Goal: Information Seeking & Learning: Learn about a topic

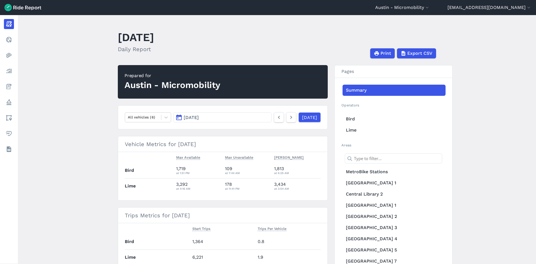
click at [76, 82] on main "[DATE] Daily Report Print Export CSV Prepared for Austin - Micromobility All ve…" at bounding box center [277, 139] width 518 height 249
click at [193, 119] on span "[DATE]" at bounding box center [191, 117] width 15 height 5
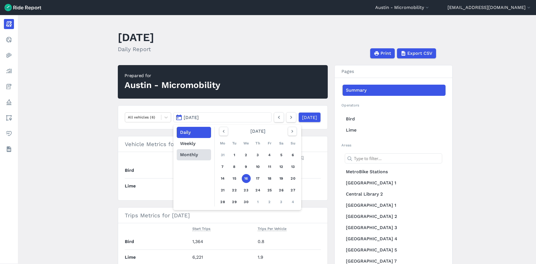
click at [185, 153] on button "Monthly" at bounding box center [194, 154] width 34 height 11
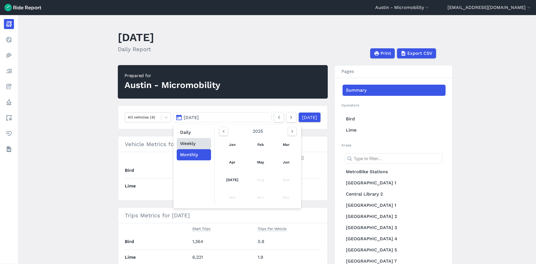
click at [187, 142] on button "Weekly" at bounding box center [194, 143] width 34 height 11
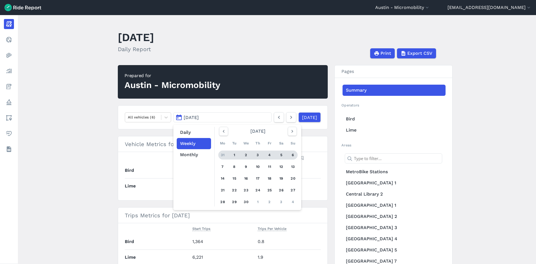
click at [242, 157] on div "2" at bounding box center [246, 154] width 9 height 9
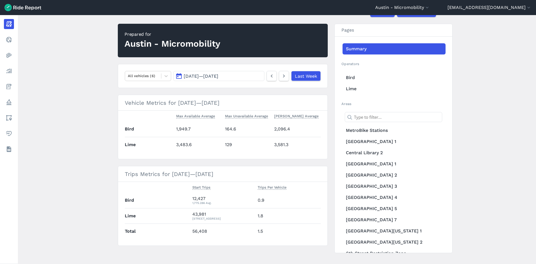
scroll to position [50, 0]
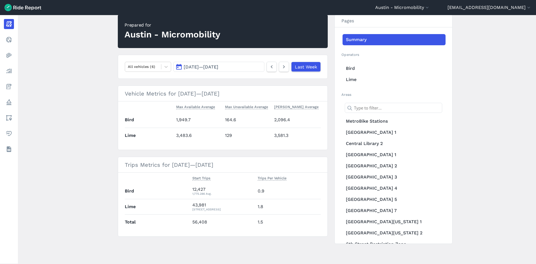
click at [218, 66] on span "[DATE] — [DATE]" at bounding box center [201, 66] width 35 height 5
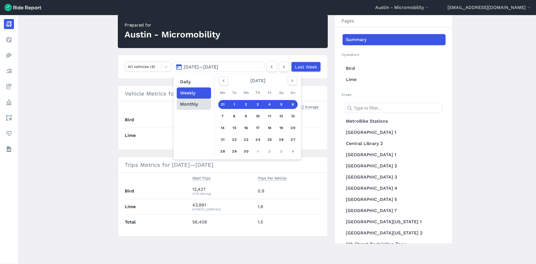
click at [197, 100] on button "Monthly" at bounding box center [194, 103] width 34 height 11
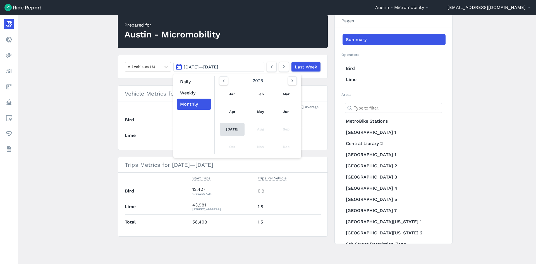
click at [231, 127] on link "[DATE]" at bounding box center [232, 128] width 25 height 13
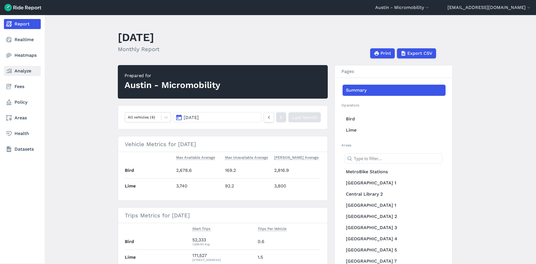
click at [10, 70] on icon at bounding box center [9, 71] width 7 height 7
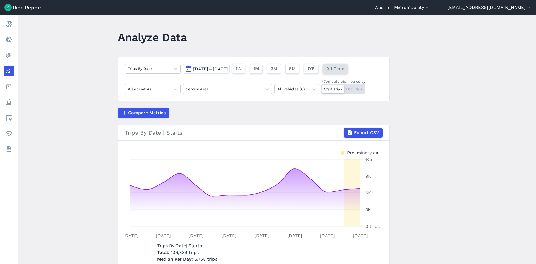
click at [344, 68] on span "All Time" at bounding box center [335, 68] width 18 height 7
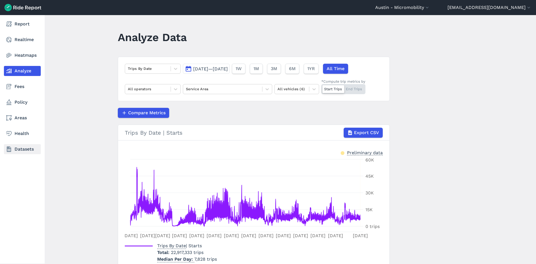
click at [14, 148] on link "Datasets" at bounding box center [22, 149] width 37 height 10
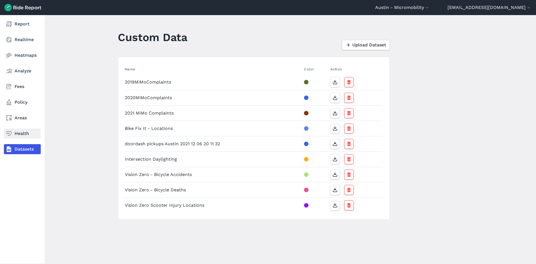
click at [18, 132] on link "Health" at bounding box center [22, 133] width 37 height 10
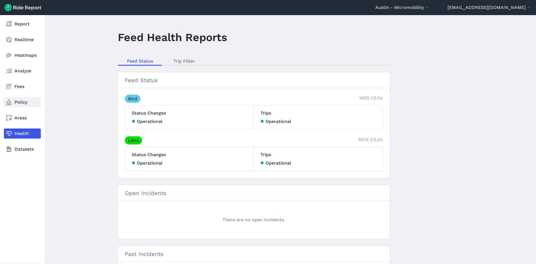
click at [25, 103] on link "Policy" at bounding box center [22, 102] width 37 height 10
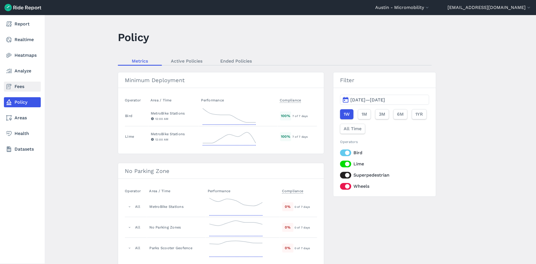
click at [15, 84] on link "Fees" at bounding box center [22, 86] width 37 height 10
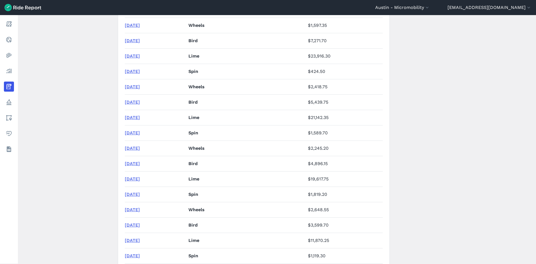
scroll to position [2952, 0]
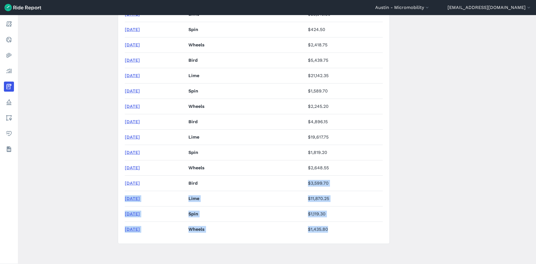
drag, startPoint x: 345, startPoint y: 229, endPoint x: 285, endPoint y: 181, distance: 76.6
click at [280, 179] on td "Bird" at bounding box center [245, 182] width 119 height 15
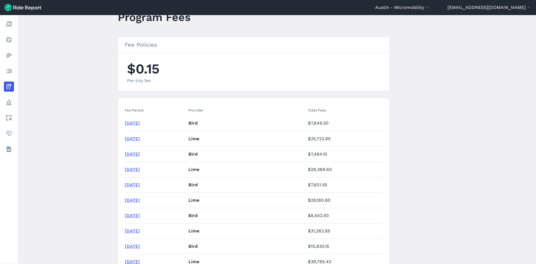
scroll to position [0, 0]
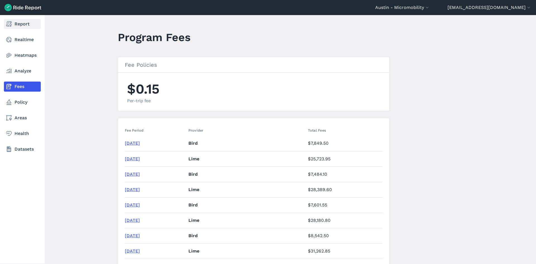
click at [18, 23] on link "Report" at bounding box center [22, 24] width 37 height 10
